Goal: Entertainment & Leisure: Consume media (video, audio)

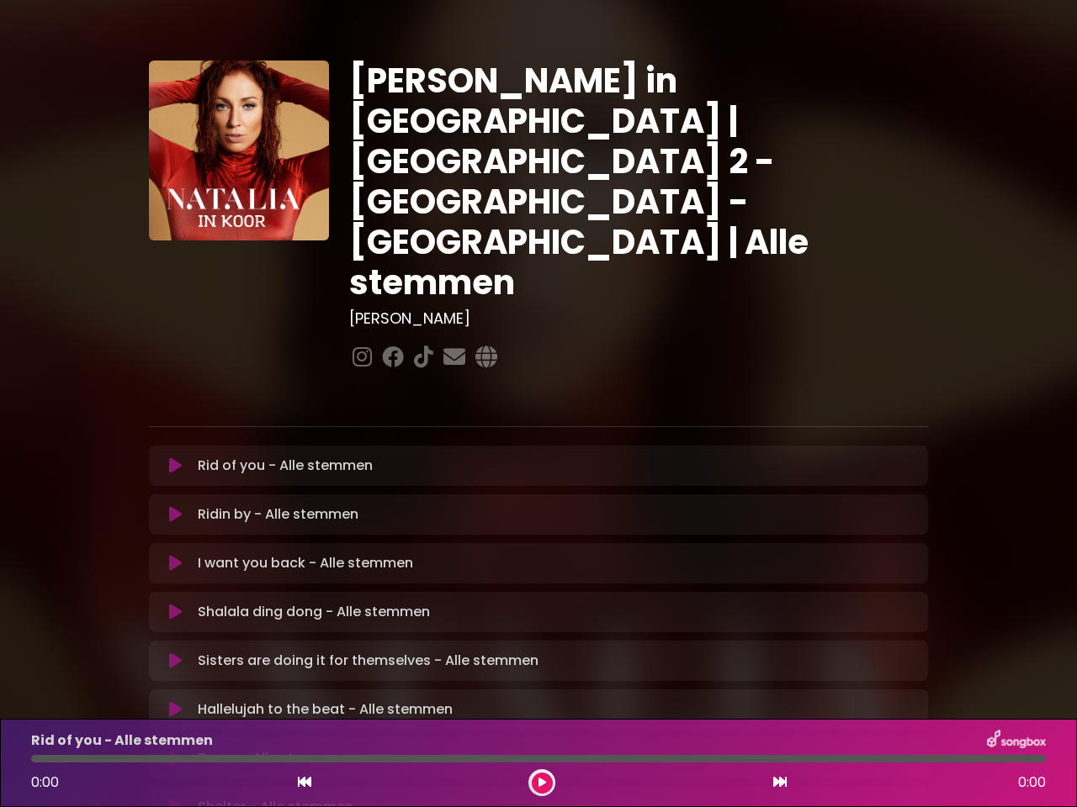
click at [175, 458] on icon at bounding box center [175, 466] width 13 height 17
click at [175, 506] on icon at bounding box center [175, 514] width 13 height 17
click at [175, 555] on icon at bounding box center [175, 563] width 13 height 17
click at [175, 604] on icon at bounding box center [175, 612] width 13 height 17
click at [175, 653] on icon at bounding box center [175, 661] width 13 height 17
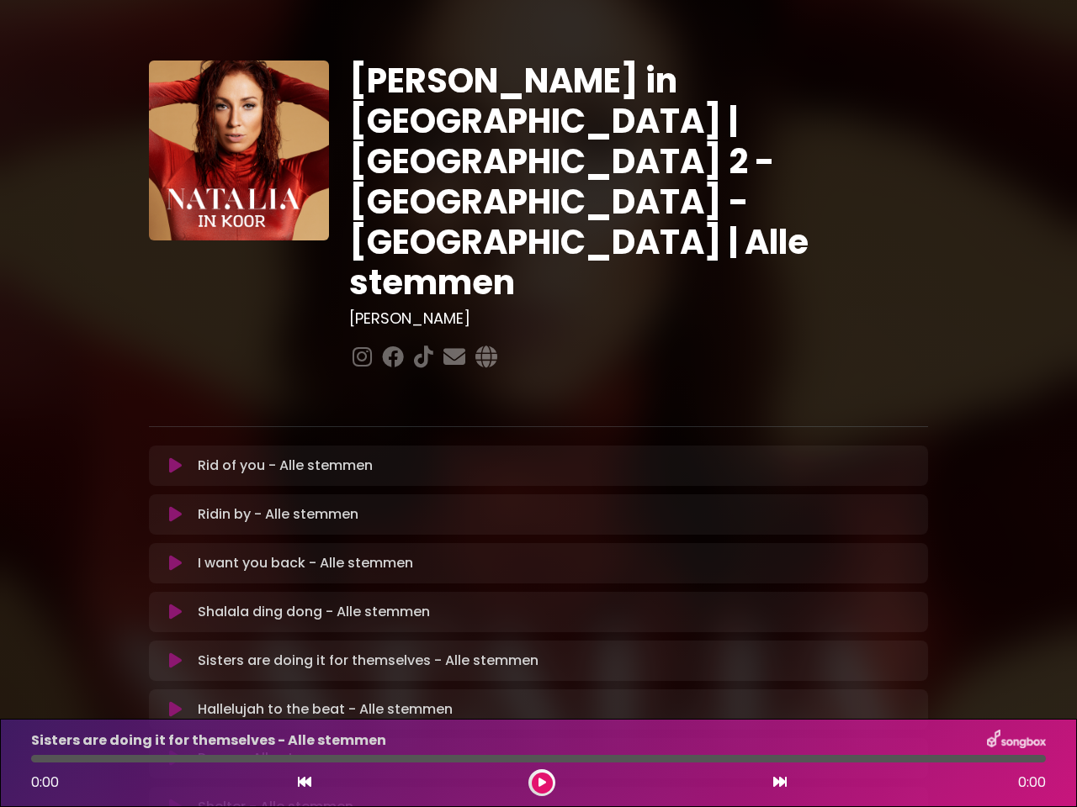
click at [175, 701] on icon at bounding box center [175, 709] width 13 height 17
click at [175, 750] on icon at bounding box center [175, 758] width 13 height 17
click at [175, 799] on icon at bounding box center [175, 807] width 13 height 17
click at [304, 783] on icon at bounding box center [304, 782] width 13 height 13
click at [542, 783] on icon at bounding box center [542, 783] width 8 height 10
